Goal: Transaction & Acquisition: Subscribe to service/newsletter

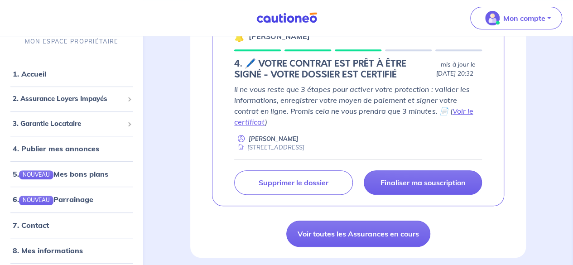
scroll to position [180, 0]
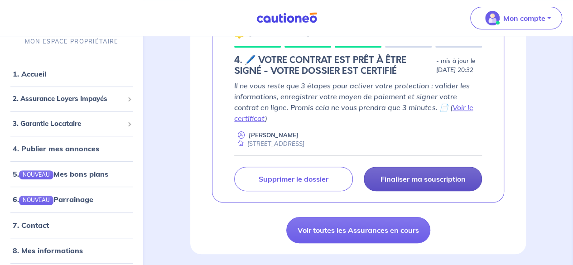
click at [449, 178] on p "Finaliser ma souscription" at bounding box center [422, 178] width 85 height 9
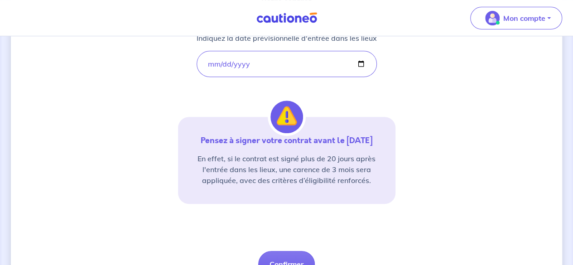
scroll to position [184, 0]
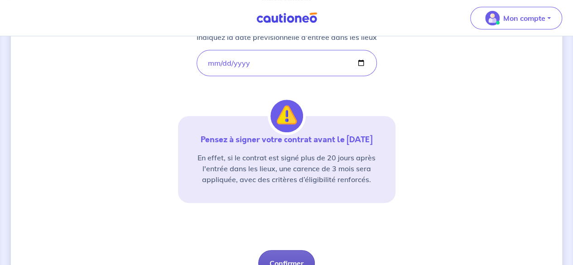
click at [290, 255] on button "Confirmer" at bounding box center [286, 263] width 57 height 26
select select "FR"
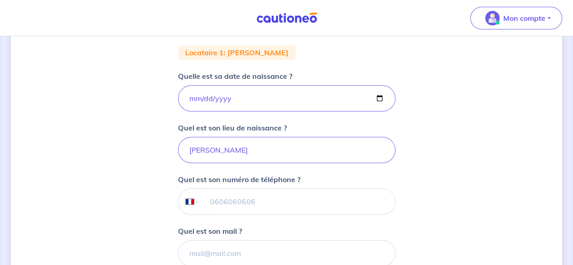
scroll to position [176, 0]
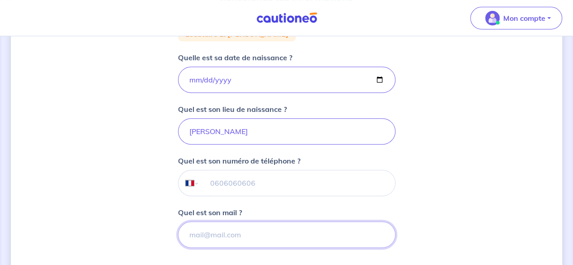
click at [252, 244] on input "Quel est son mail ?" at bounding box center [286, 234] width 217 height 26
type input "[EMAIL_ADDRESS][DOMAIN_NAME]"
click at [242, 181] on input "tel" at bounding box center [297, 182] width 196 height 25
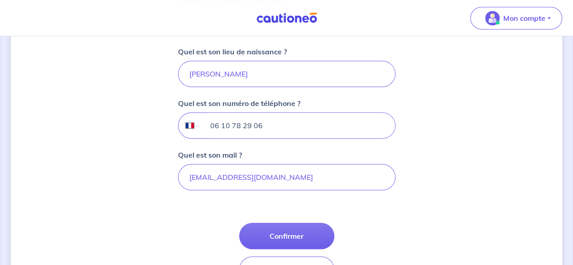
scroll to position [241, 0]
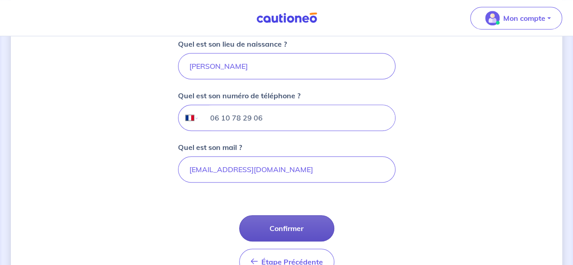
type input "06 10 78 29 06"
click at [310, 225] on button "Confirmer" at bounding box center [286, 228] width 95 height 26
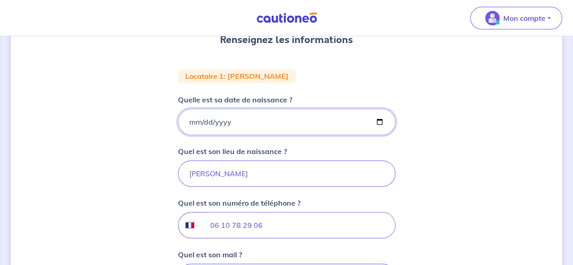
scroll to position [132, 0]
